Goal: Check status: Check status

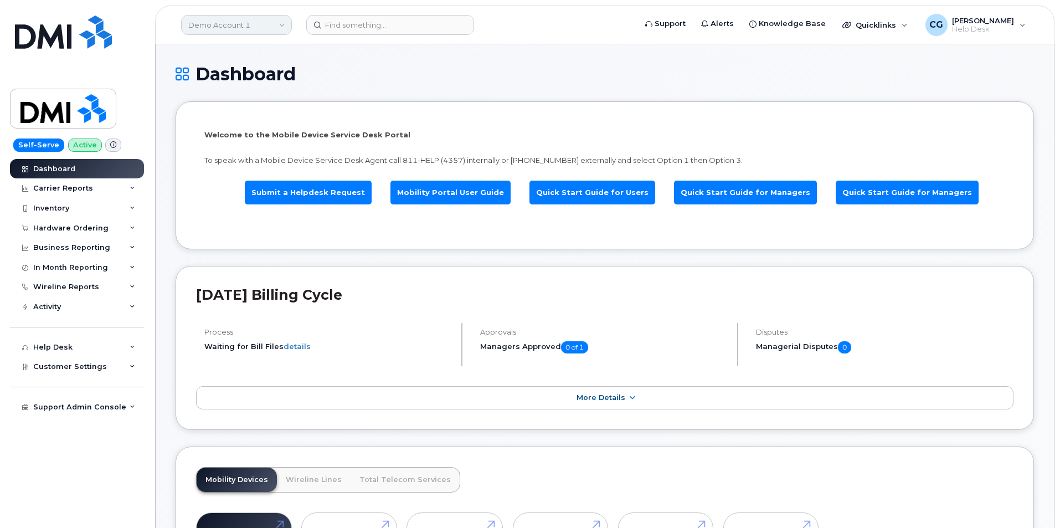
click at [216, 28] on link "Demo Account 1" at bounding box center [236, 25] width 111 height 20
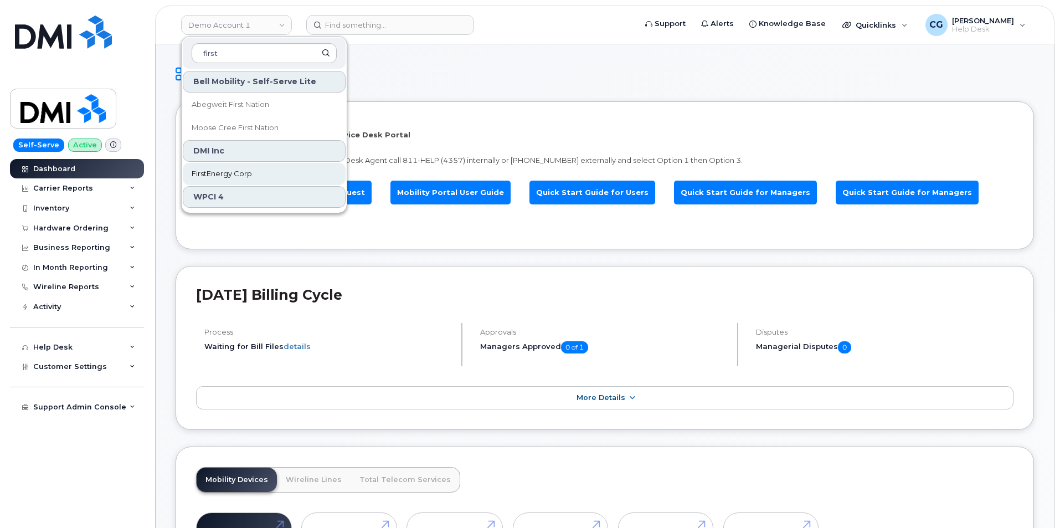
type input "first"
drag, startPoint x: 227, startPoint y: 170, endPoint x: 467, endPoint y: 184, distance: 240.3
click at [228, 171] on span "FirstEnergy Corp" at bounding box center [222, 173] width 60 height 11
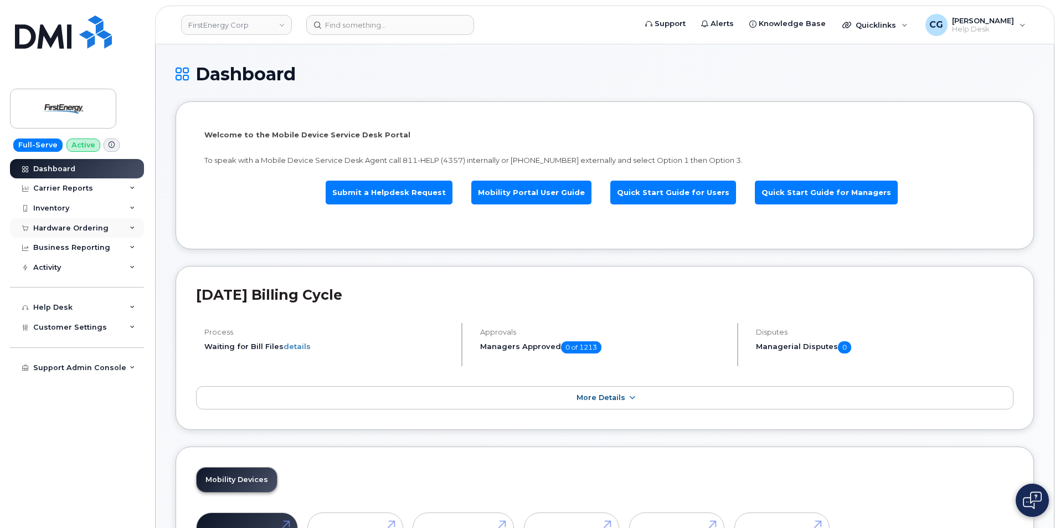
click at [57, 229] on div "Hardware Ordering" at bounding box center [70, 228] width 75 height 9
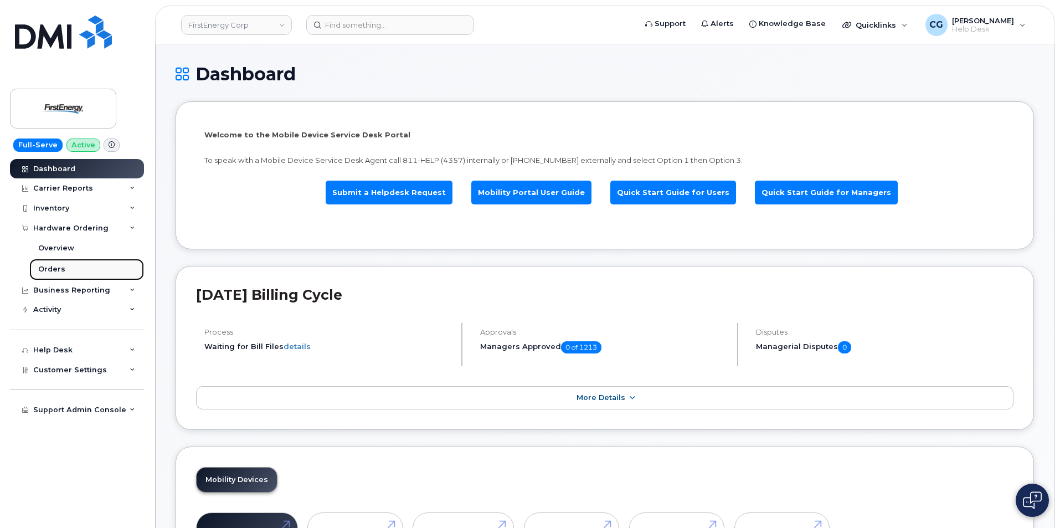
click at [47, 269] on div "Orders" at bounding box center [51, 269] width 27 height 10
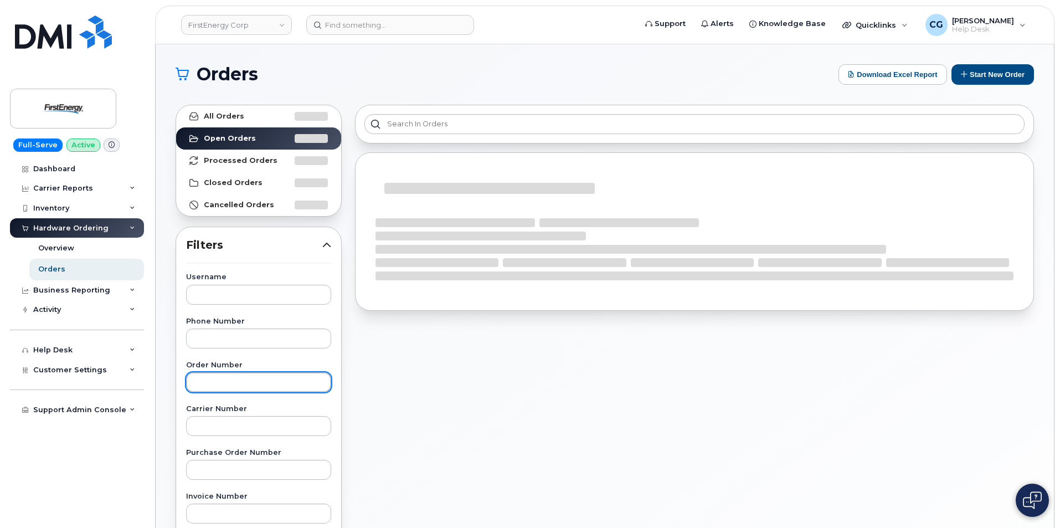
click at [222, 386] on input "text" at bounding box center [258, 382] width 145 height 20
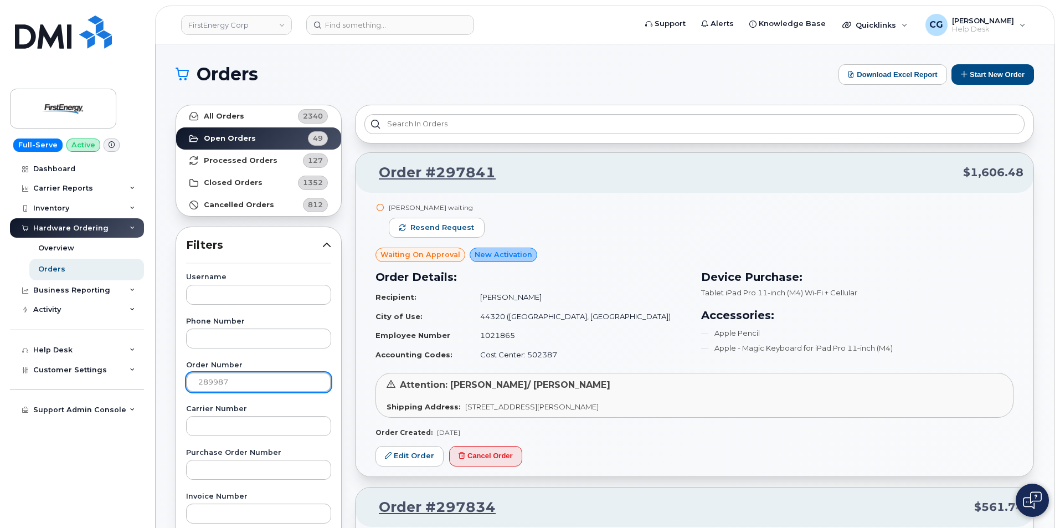
type input "289987"
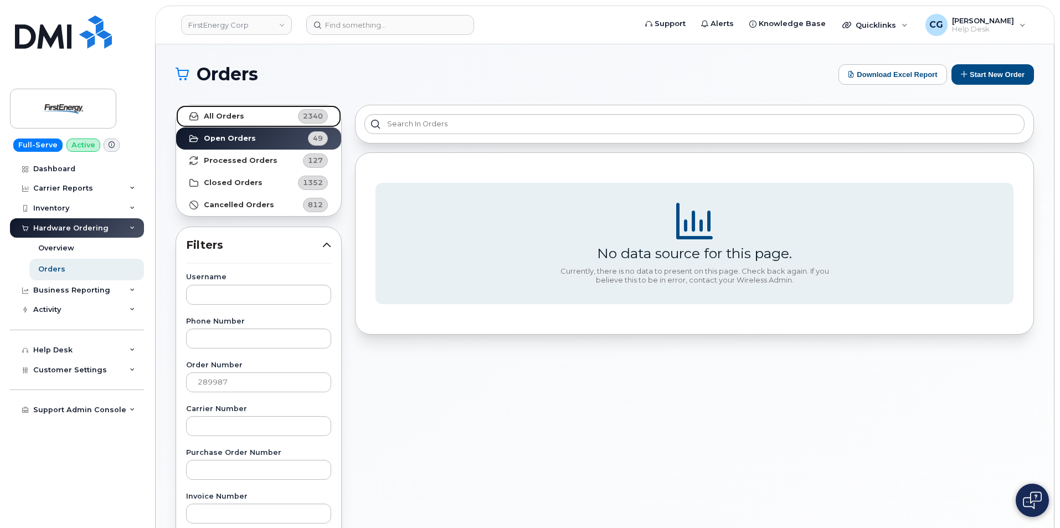
click at [217, 113] on strong "All Orders" at bounding box center [224, 116] width 40 height 9
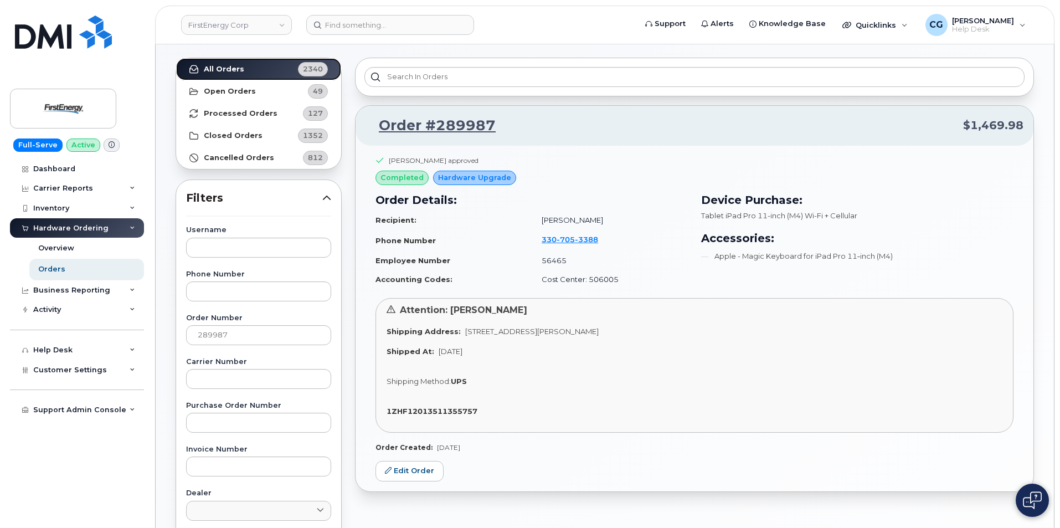
scroll to position [111, 0]
